Goal: Task Accomplishment & Management: Use online tool/utility

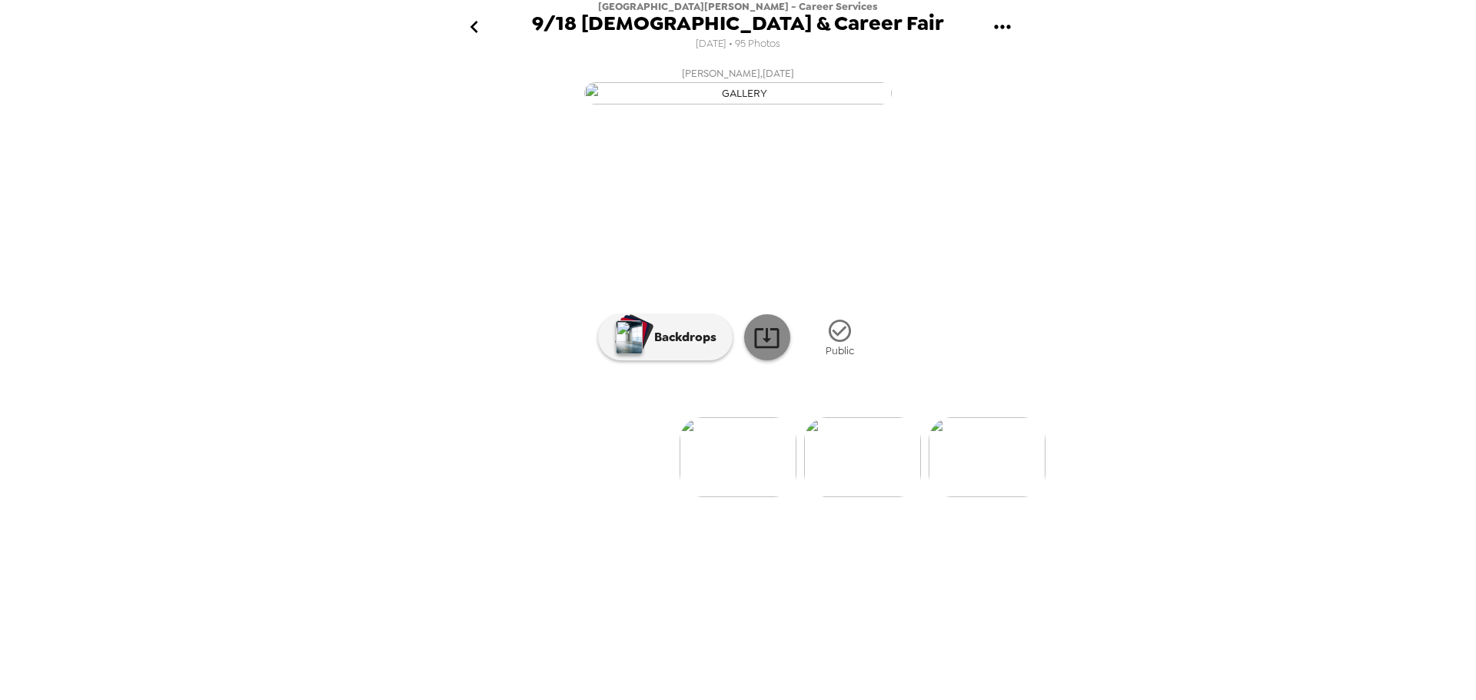
click at [779, 351] on icon at bounding box center [766, 337] width 27 height 27
click at [883, 497] on img at bounding box center [862, 457] width 117 height 80
click at [700, 497] on img at bounding box center [699, 457] width 117 height 80
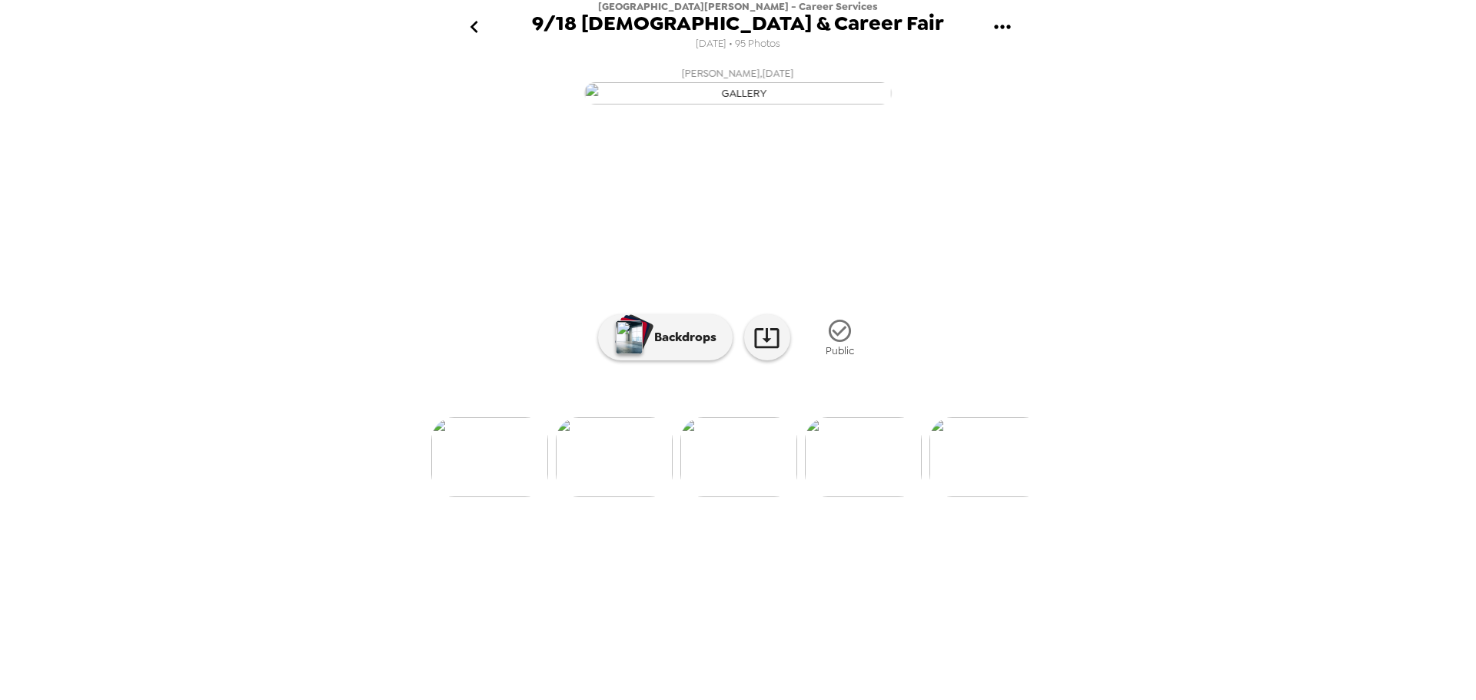
click at [700, 497] on img at bounding box center [738, 457] width 117 height 80
click at [746, 497] on img at bounding box center [738, 457] width 117 height 80
click at [579, 497] on img at bounding box center [614, 457] width 117 height 80
click at [796, 497] on div at bounding box center [737, 432] width 615 height 131
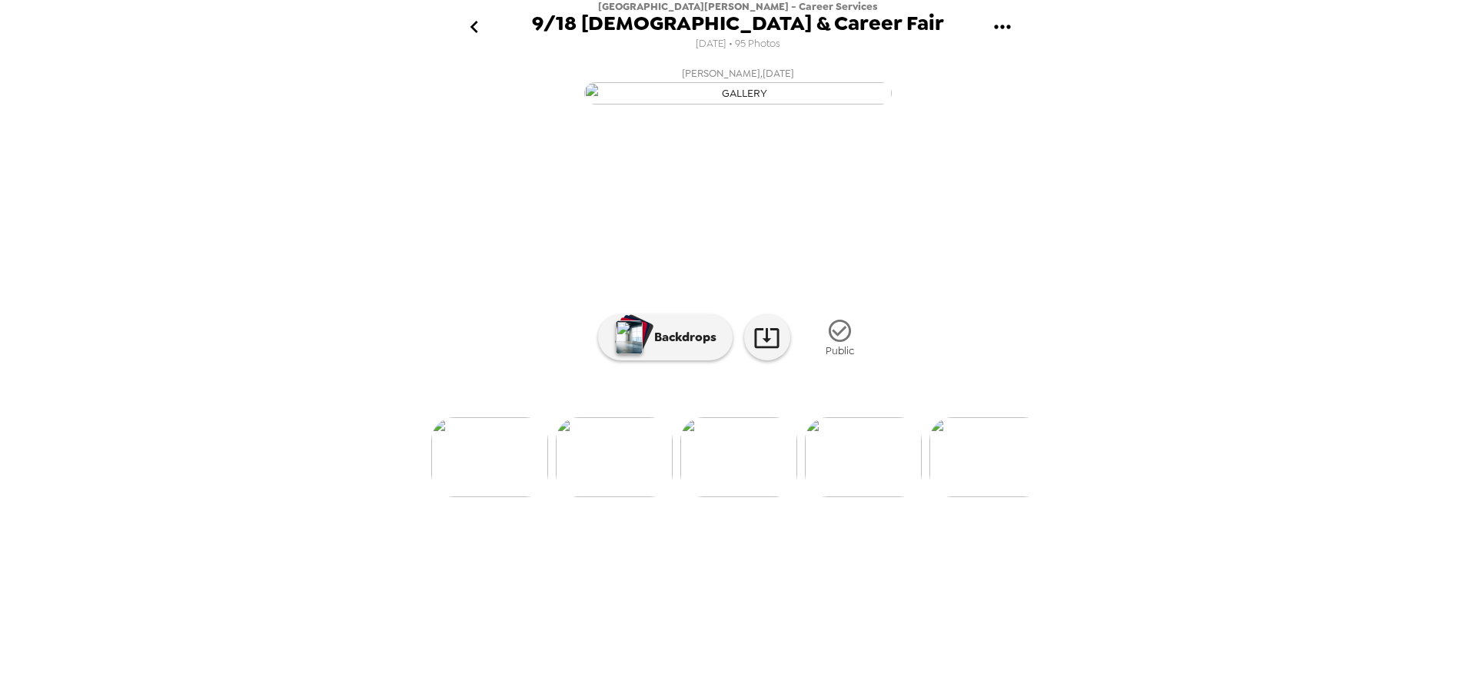
click at [838, 497] on img at bounding box center [863, 457] width 117 height 80
click at [781, 361] on link at bounding box center [767, 337] width 46 height 46
click at [828, 497] on img at bounding box center [820, 457] width 117 height 80
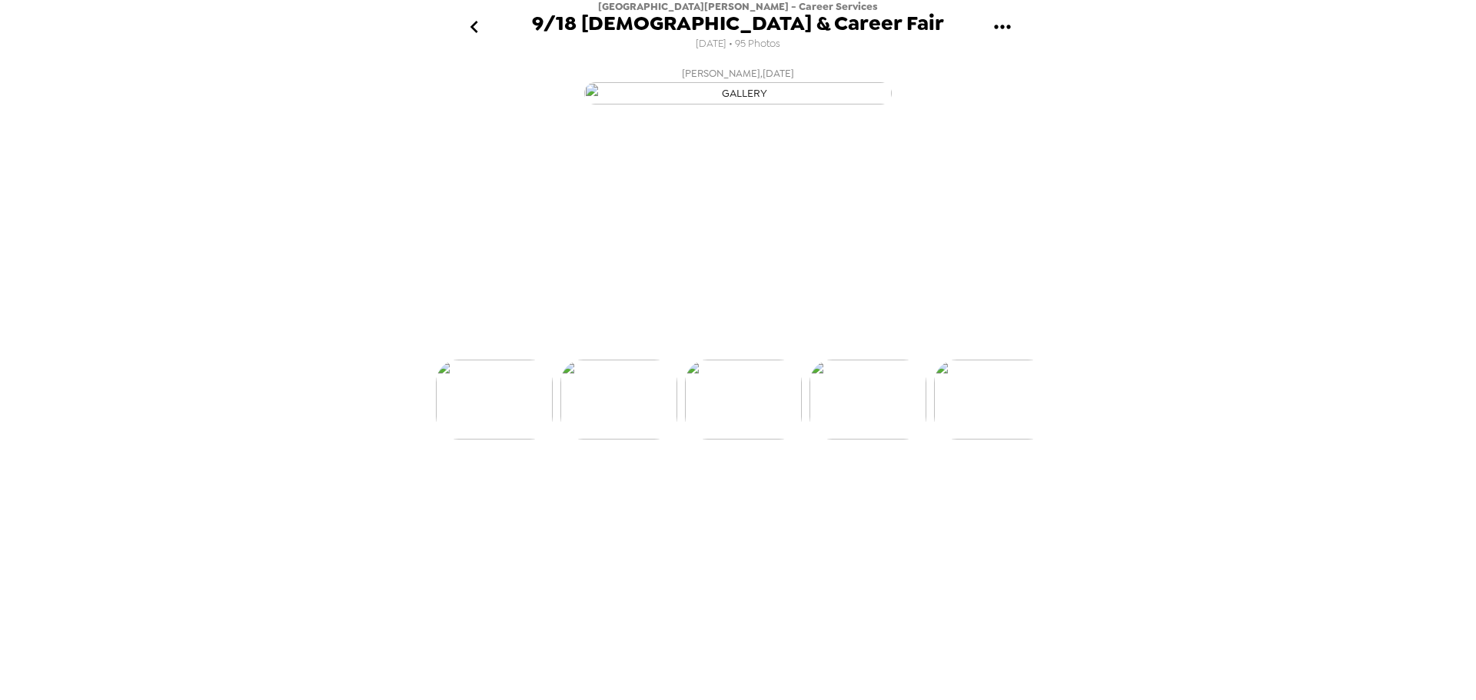
scroll to position [0, 3111]
click at [776, 351] on icon at bounding box center [766, 337] width 27 height 27
click at [834, 497] on img at bounding box center [814, 457] width 117 height 80
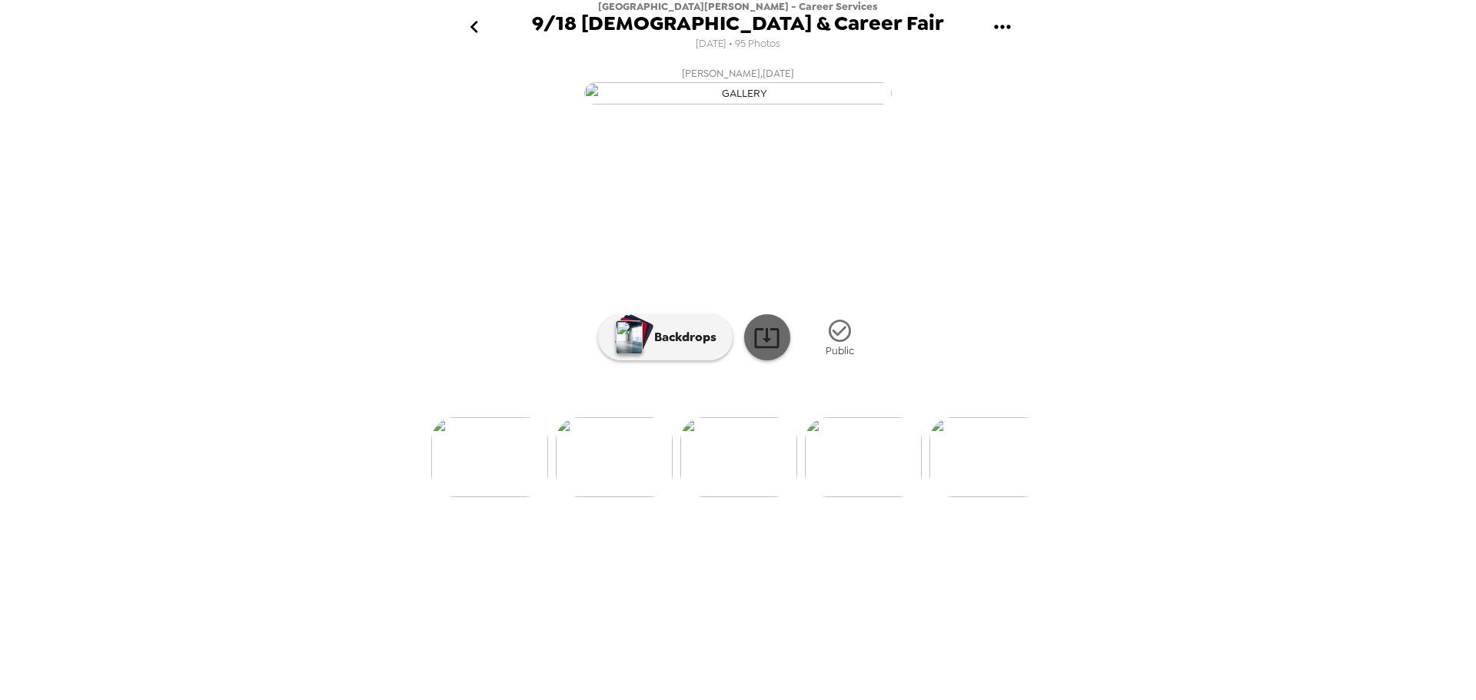
click at [766, 351] on icon at bounding box center [766, 337] width 27 height 27
click at [824, 497] on img at bounding box center [831, 457] width 117 height 80
click at [775, 351] on icon at bounding box center [766, 337] width 27 height 27
click at [825, 497] on img at bounding box center [830, 457] width 117 height 80
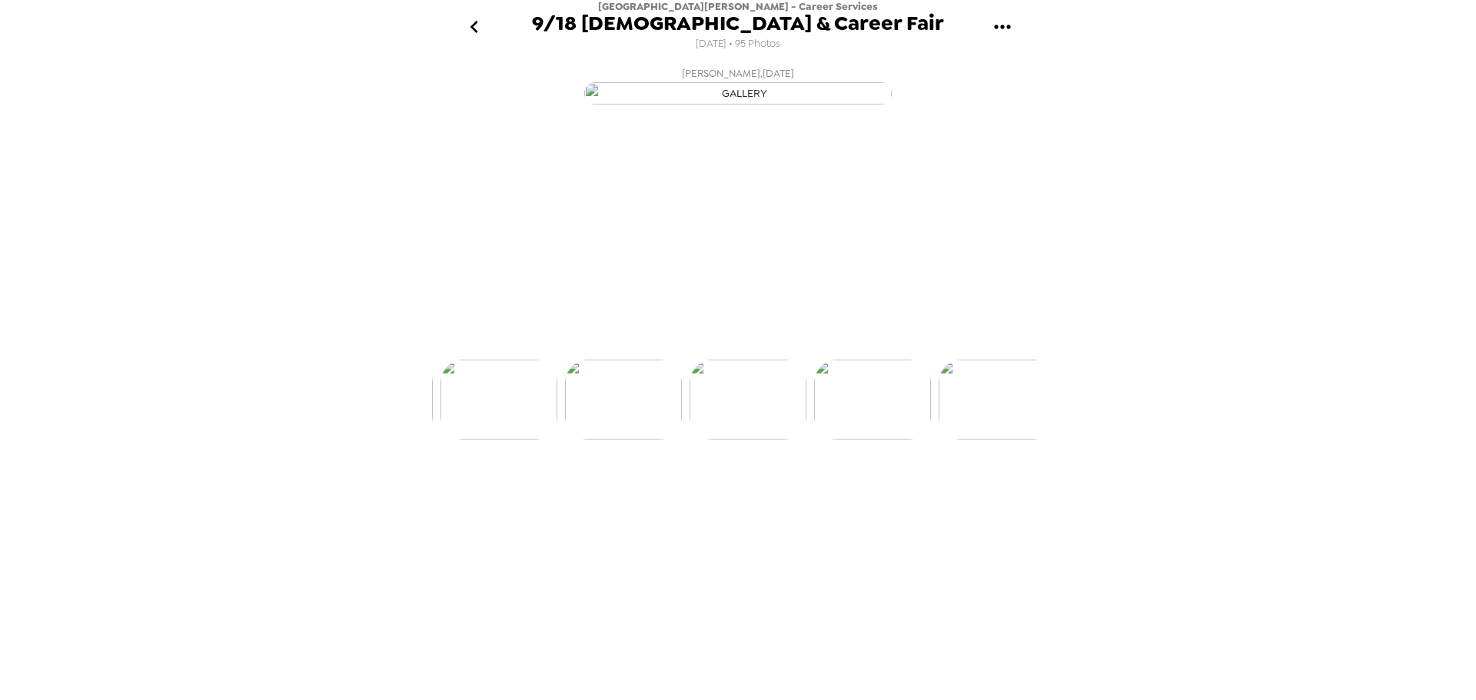
scroll to position [0, 8090]
click at [760, 351] on icon at bounding box center [766, 337] width 27 height 27
